Goal: Task Accomplishment & Management: Manage account settings

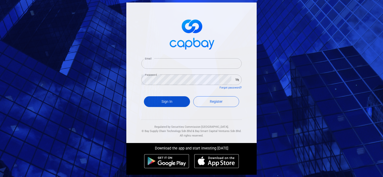
type input "[EMAIL_ADDRESS][DOMAIN_NAME]"
click at [171, 102] on button "Sign In" at bounding box center [167, 101] width 46 height 11
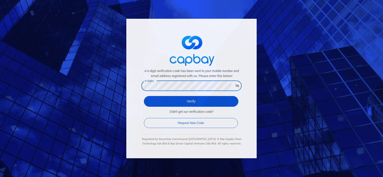
click at [195, 102] on button "Verify" at bounding box center [191, 101] width 94 height 11
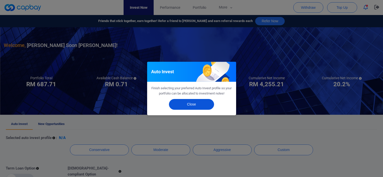
click at [189, 104] on button "Close" at bounding box center [191, 104] width 45 height 11
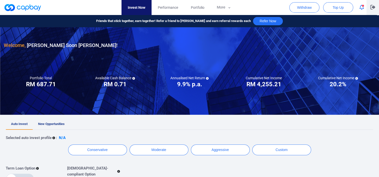
click at [374, 7] on icon "button" at bounding box center [372, 7] width 5 height 5
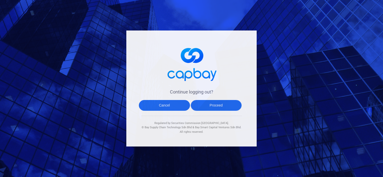
click at [211, 106] on button "Proceed" at bounding box center [216, 105] width 51 height 11
